Goal: Find contact information: Find contact information

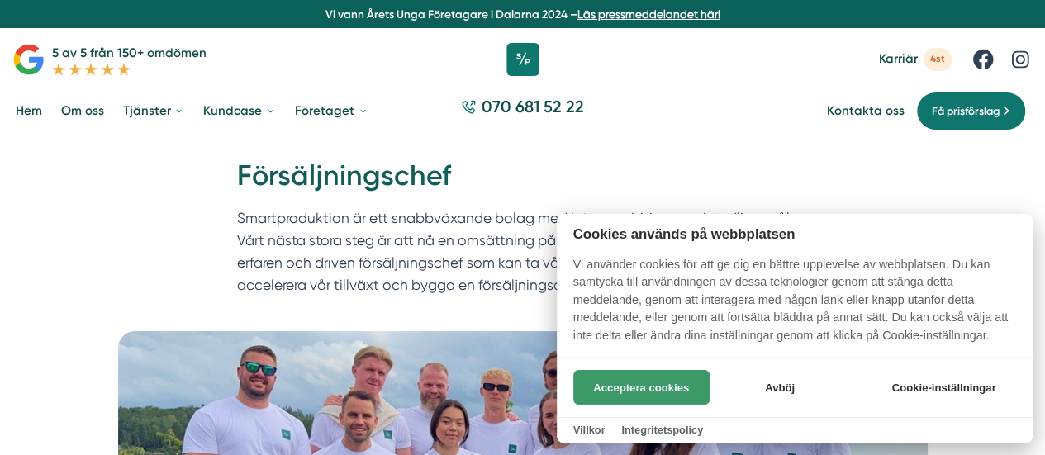
click at [679, 391] on button "Acceptera cookies" at bounding box center [641, 387] width 136 height 35
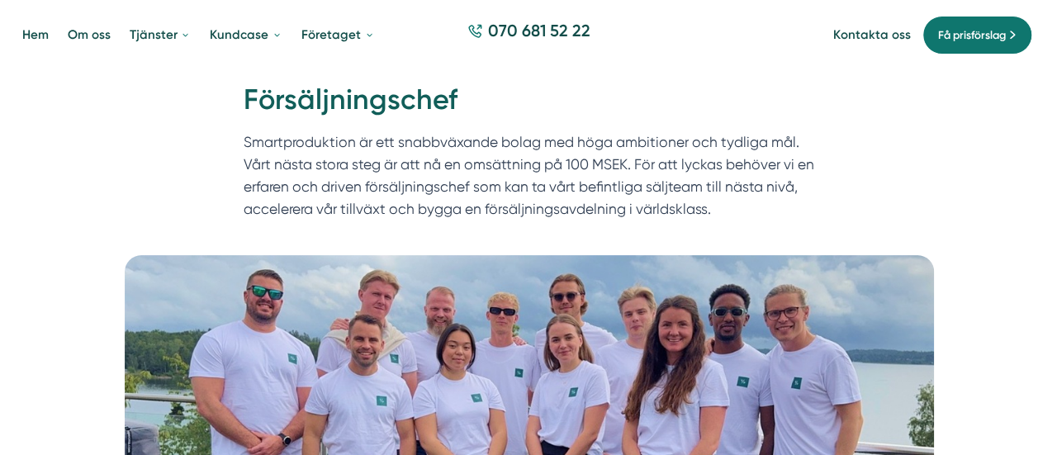
scroll to position [43, 0]
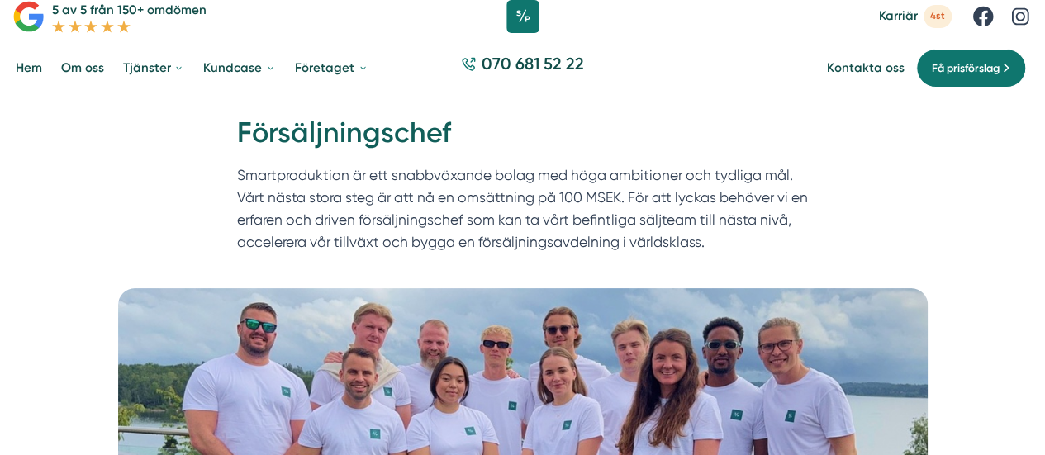
click at [490, 178] on p "Smartproduktion är ett snabbväxande bolag med höga ambitioner och tydliga mål. …" at bounding box center [522, 212] width 571 height 97
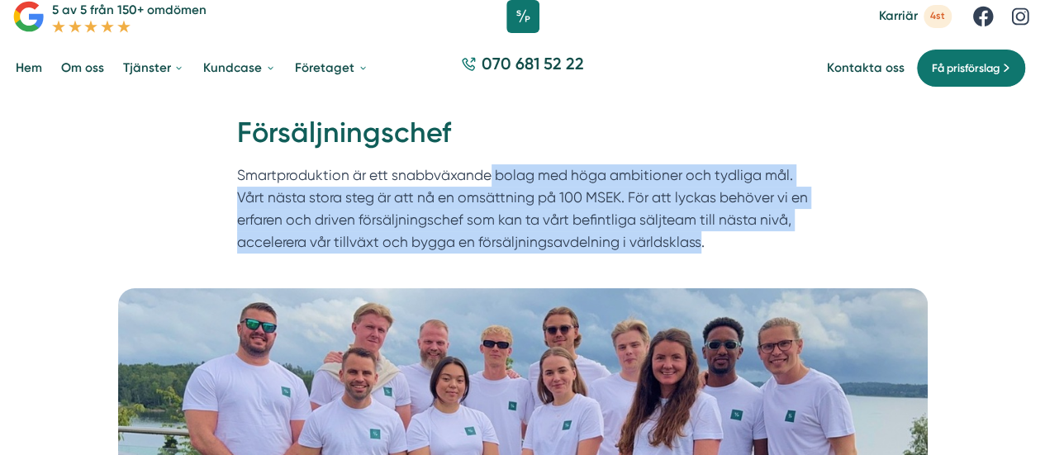
drag, startPoint x: 490, startPoint y: 178, endPoint x: 629, endPoint y: 266, distance: 164.5
click at [629, 266] on div "Hem » Karriär » Försäljningschef Försäljningschef Smartproduktion är ett snabbv…" at bounding box center [522, 191] width 1045 height 193
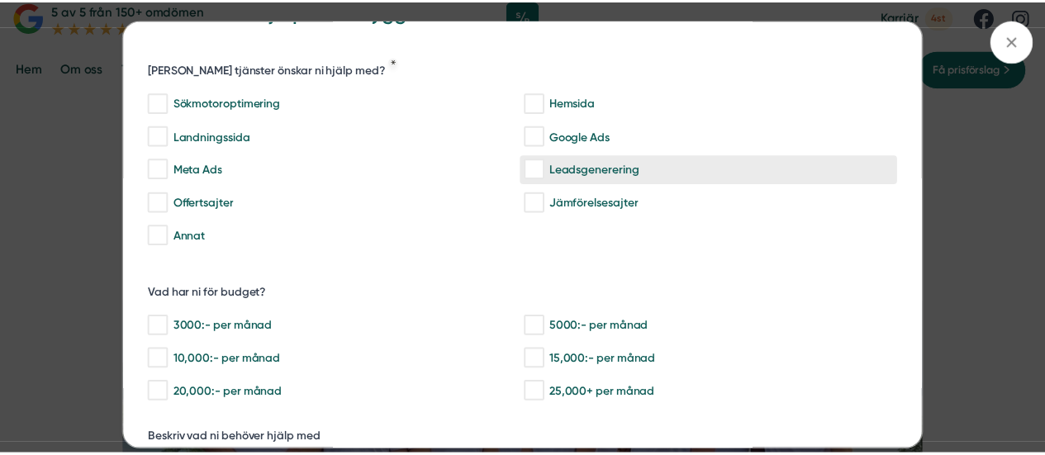
scroll to position [54, 0]
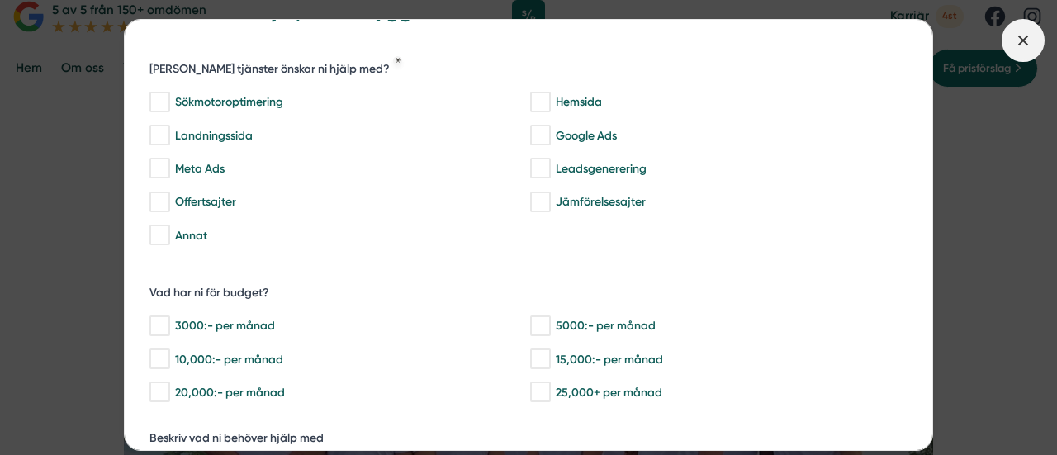
click at [1018, 43] on icon at bounding box center [1023, 40] width 18 height 18
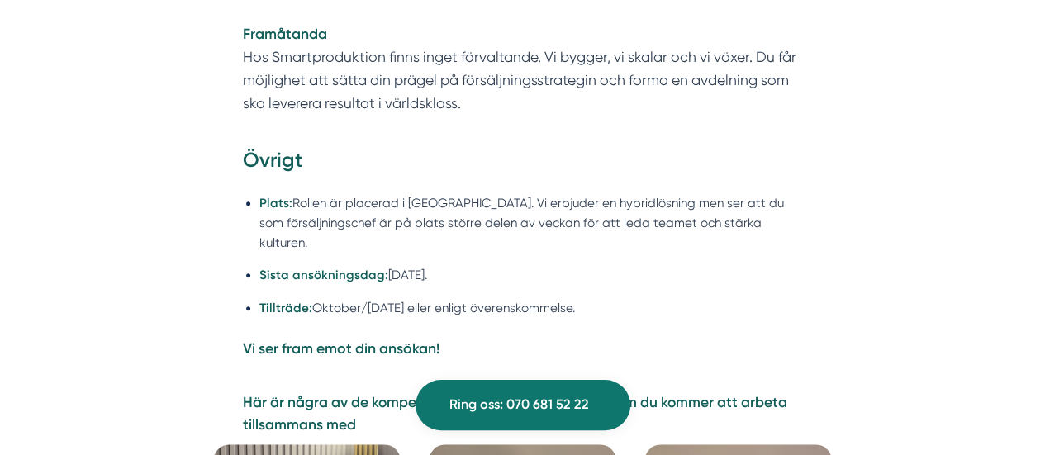
scroll to position [3716, 0]
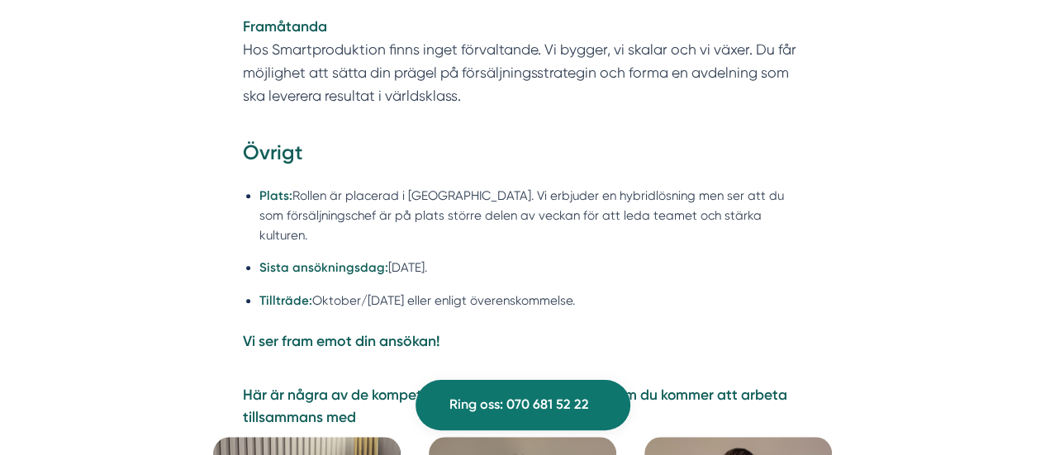
click at [471, 186] on li "Plats: Rollen är placerad i Stockholm. Vi erbjuder en hybridlösning men ser att…" at bounding box center [530, 215] width 542 height 59
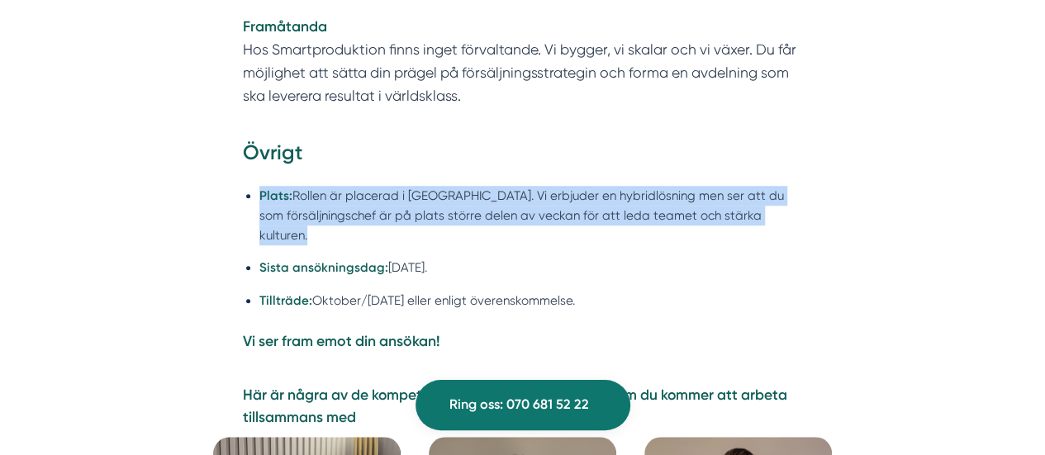
click at [471, 186] on li "Plats: Rollen är placerad i Stockholm. Vi erbjuder en hybridlösning men ser att…" at bounding box center [530, 215] width 542 height 59
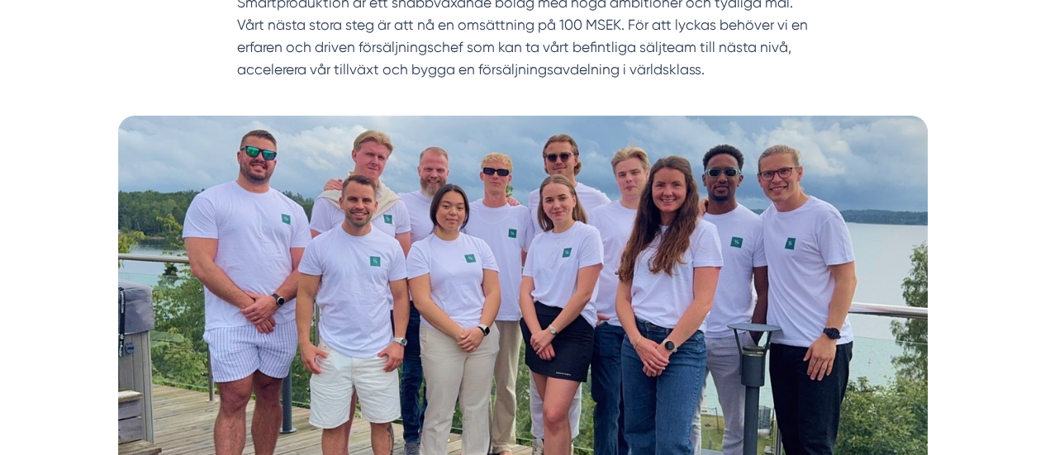
scroll to position [0, 0]
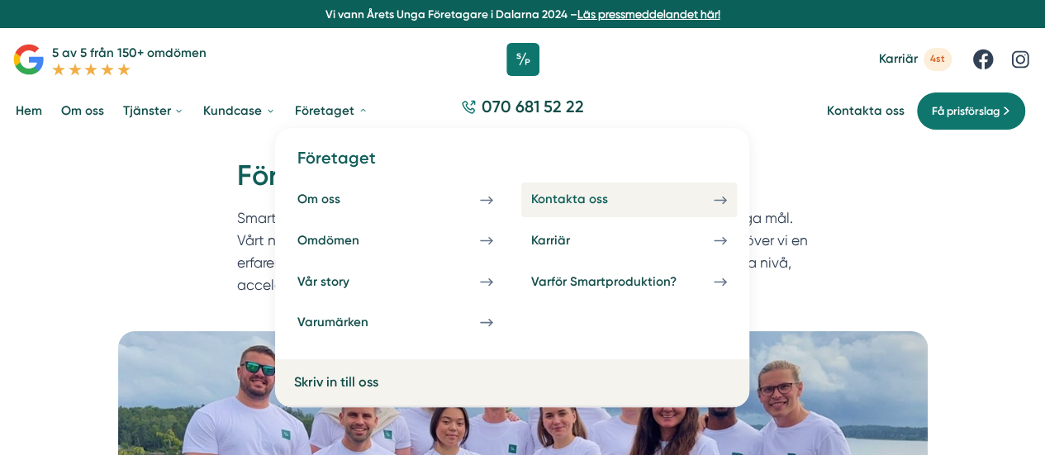
click at [571, 204] on div "Kontakta oss" at bounding box center [588, 200] width 115 height 16
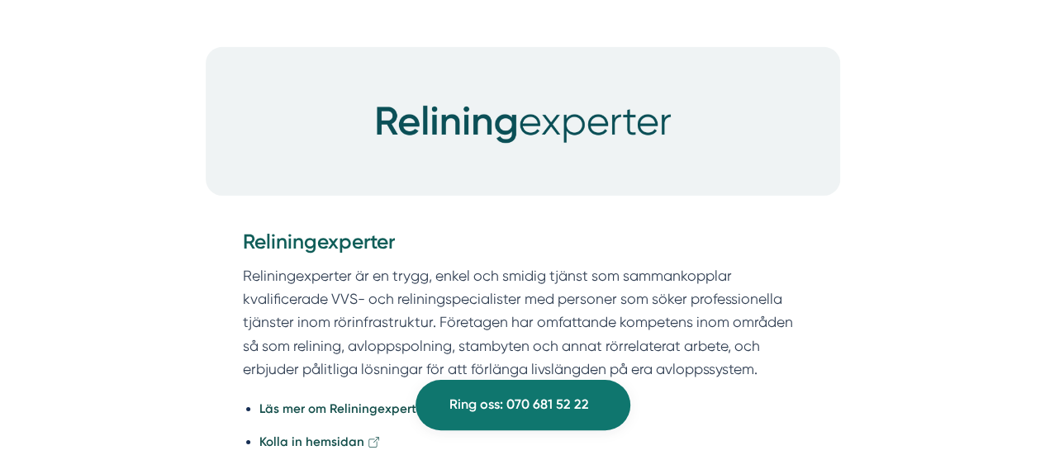
scroll to position [2660, 0]
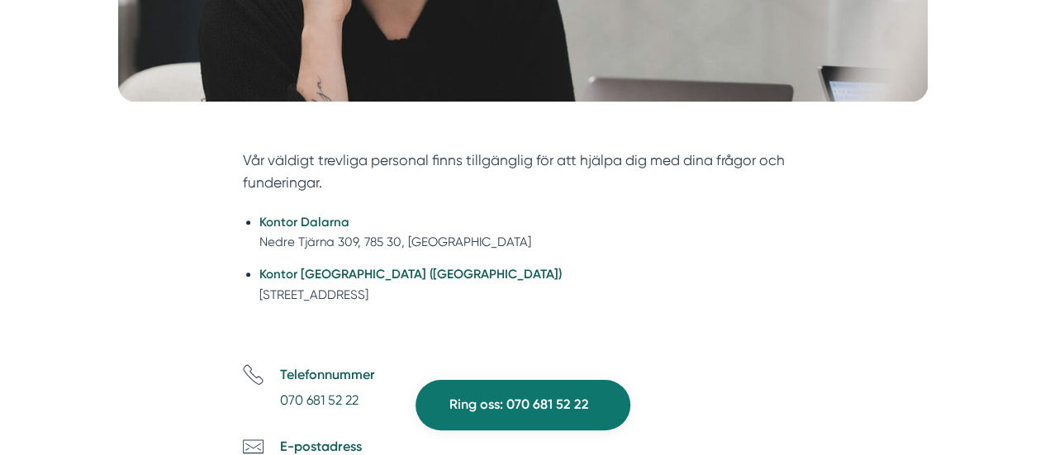
scroll to position [566, 0]
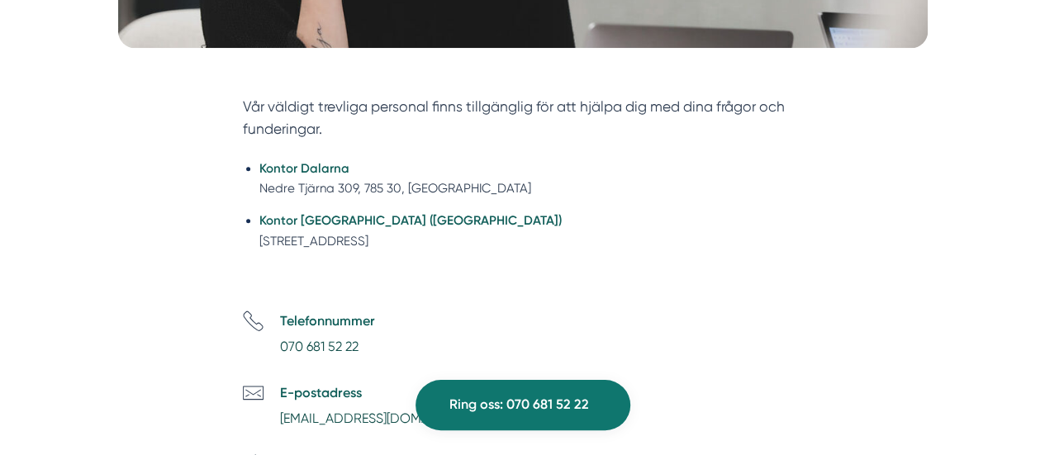
click at [327, 244] on li "Kontor Stockholm (NYHET) Tellusborgsvägen 67, 126 29, Hägersten" at bounding box center [530, 231] width 542 height 40
click at [528, 230] on li "Kontor Stockholm (NYHET) Tellusborgsvägen 67, 126 29, Hägersten" at bounding box center [530, 231] width 542 height 40
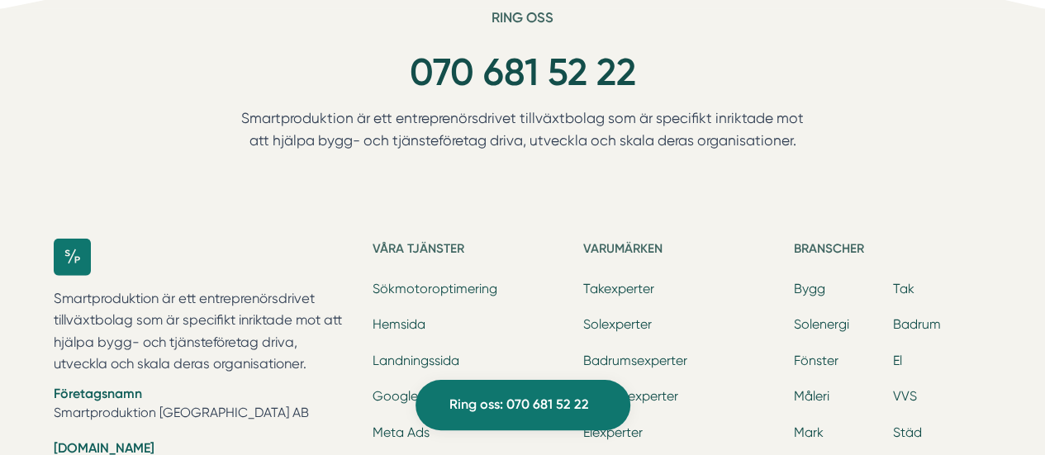
scroll to position [1791, 0]
